Goal: Information Seeking & Learning: Learn about a topic

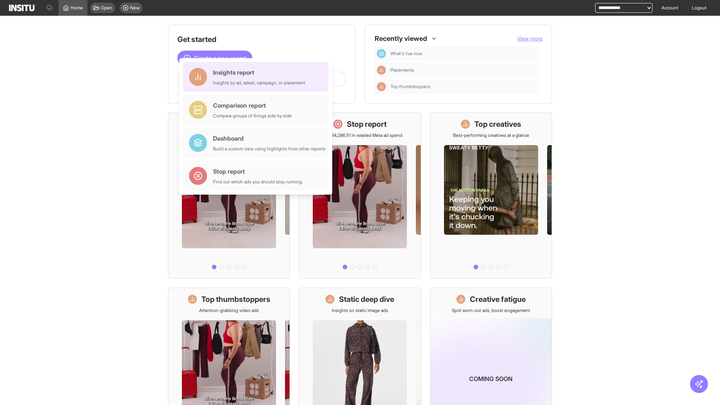
click at [257, 77] on div "Insights report Insights by ad, adset, campaign, or placement" at bounding box center [259, 77] width 92 height 18
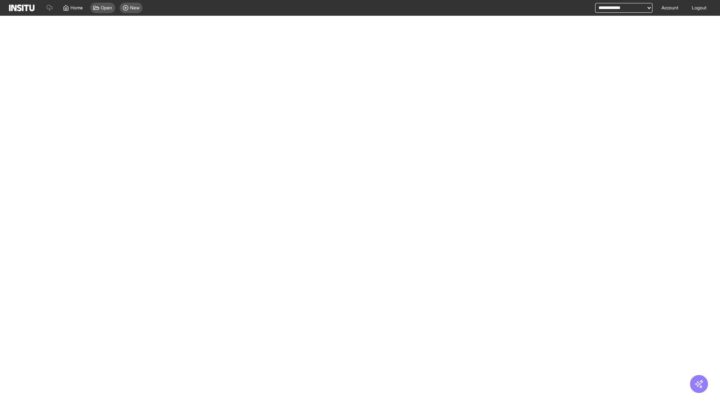
select select "**"
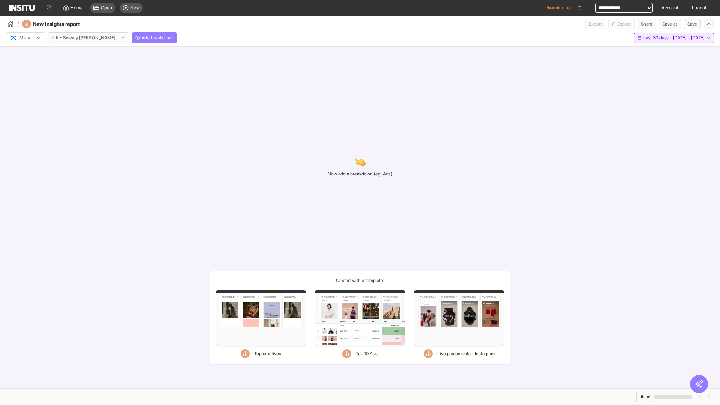
click at [663, 38] on span "Last 30 days - [DATE] - [DATE]" at bounding box center [673, 38] width 61 height 6
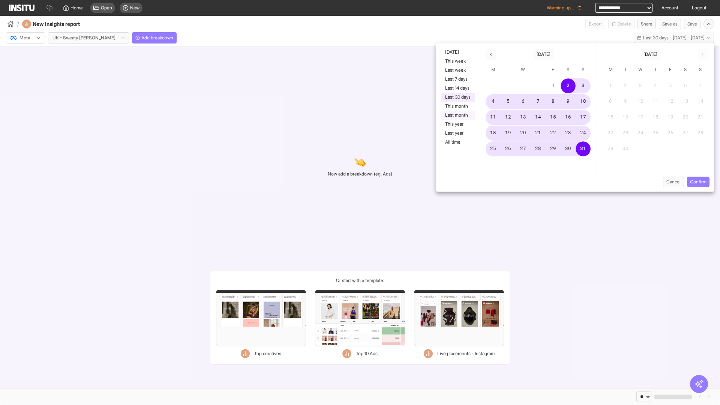
click at [457, 115] on button "Last month" at bounding box center [457, 115] width 34 height 9
